Goal: Find specific page/section: Find specific page/section

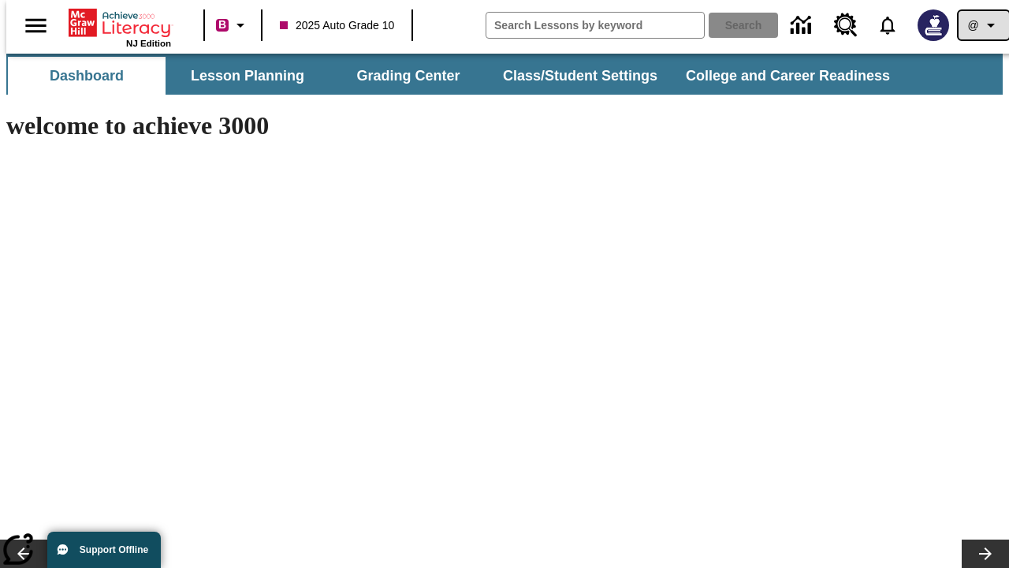
click at [981, 25] on icon "Profile/Settings" at bounding box center [990, 25] width 19 height 19
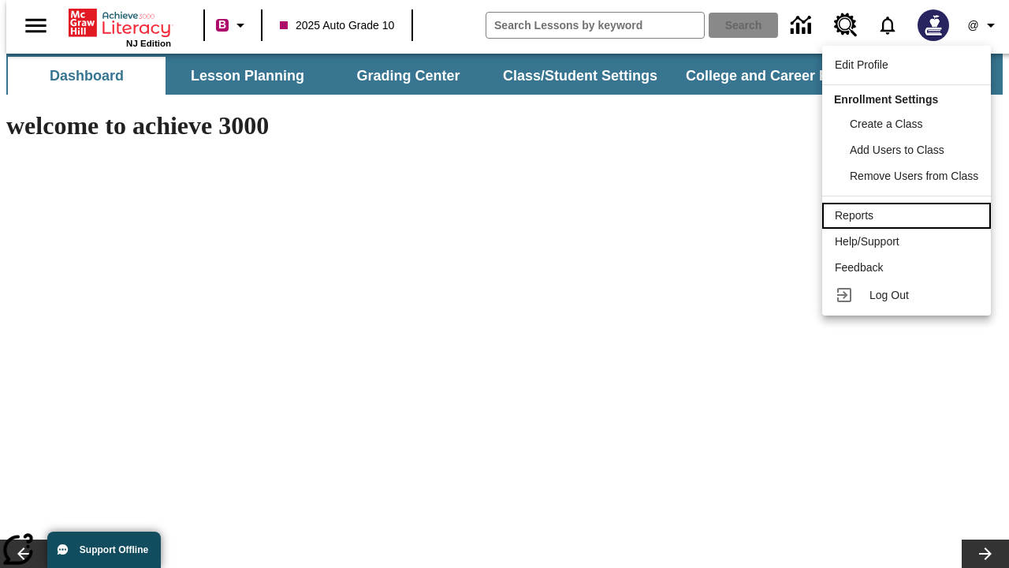
click at [909, 215] on div "Reports" at bounding box center [906, 215] width 143 height 17
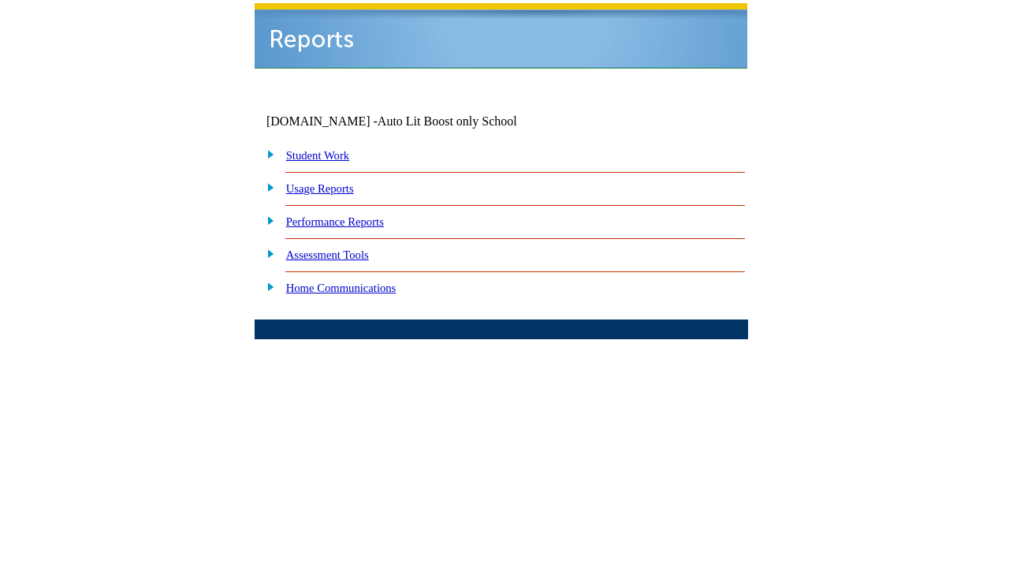
click at [351, 215] on link "Performance Reports" at bounding box center [335, 221] width 98 height 13
